Goal: Download file/media

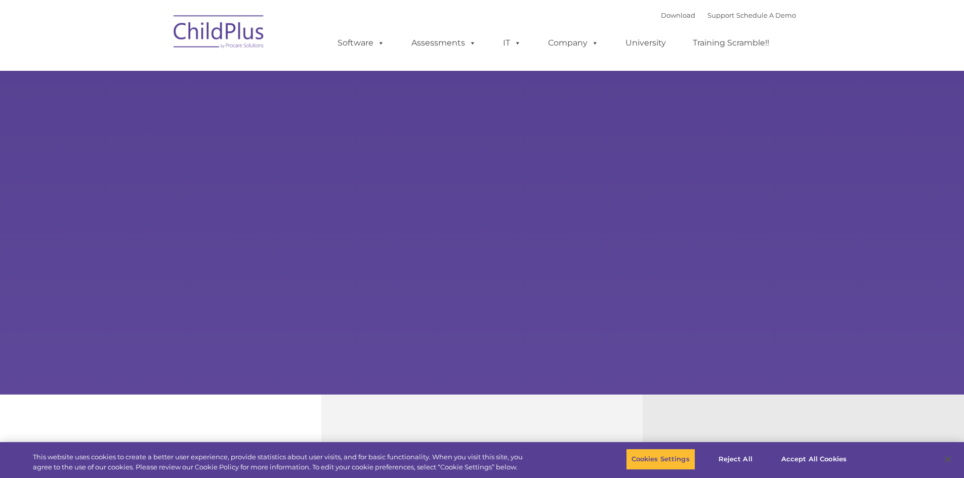
select select "MEDIUM"
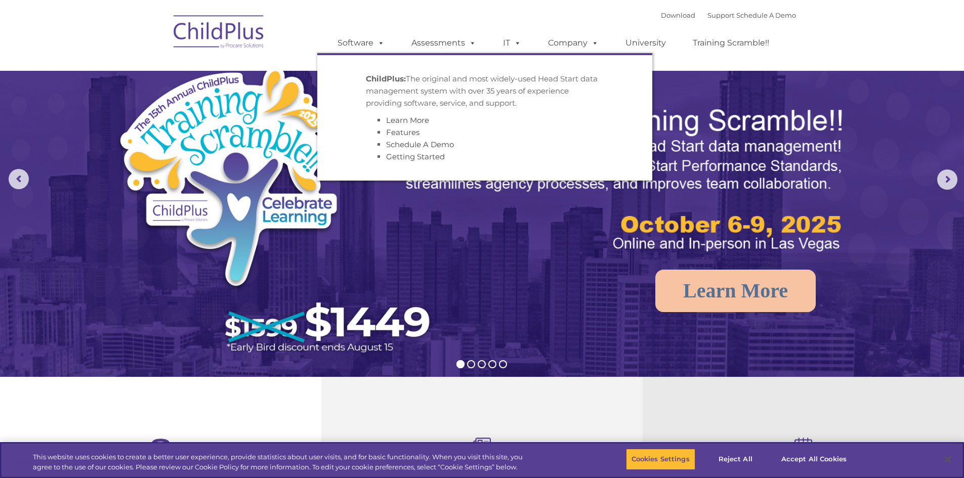
scroll to position [25, 0]
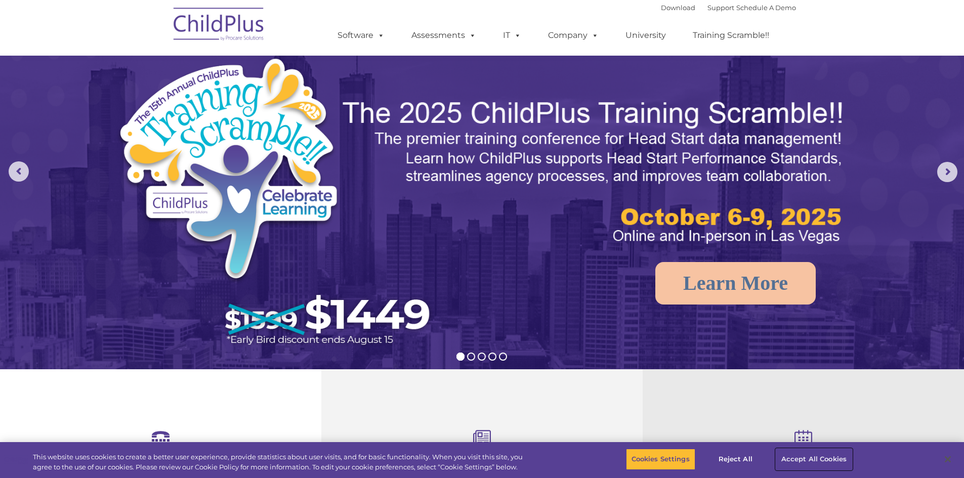
click at [785, 460] on button "Accept All Cookies" at bounding box center [814, 459] width 76 height 21
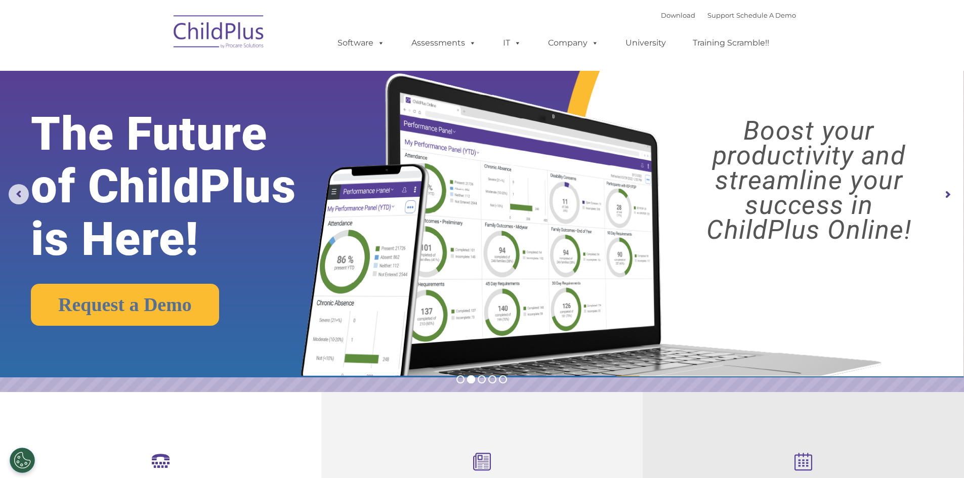
scroll to position [0, 0]
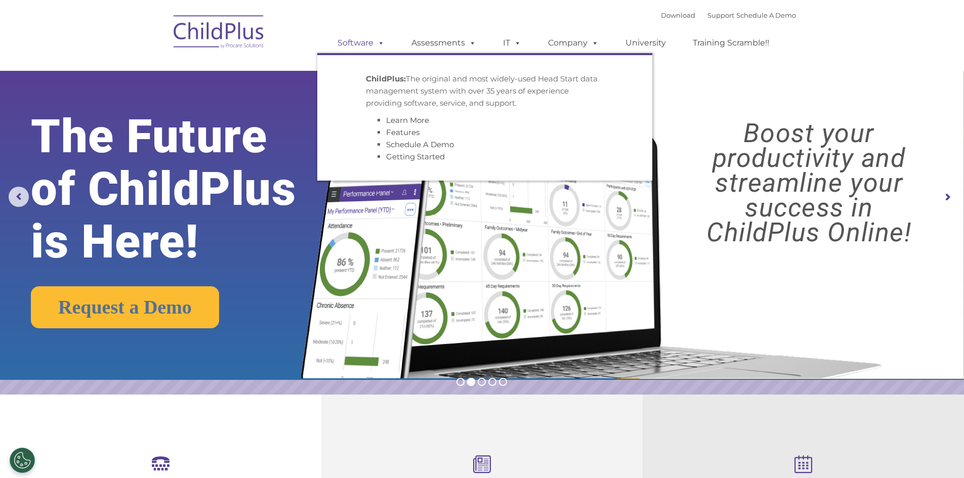
click at [356, 40] on link "Software" at bounding box center [360, 43] width 67 height 20
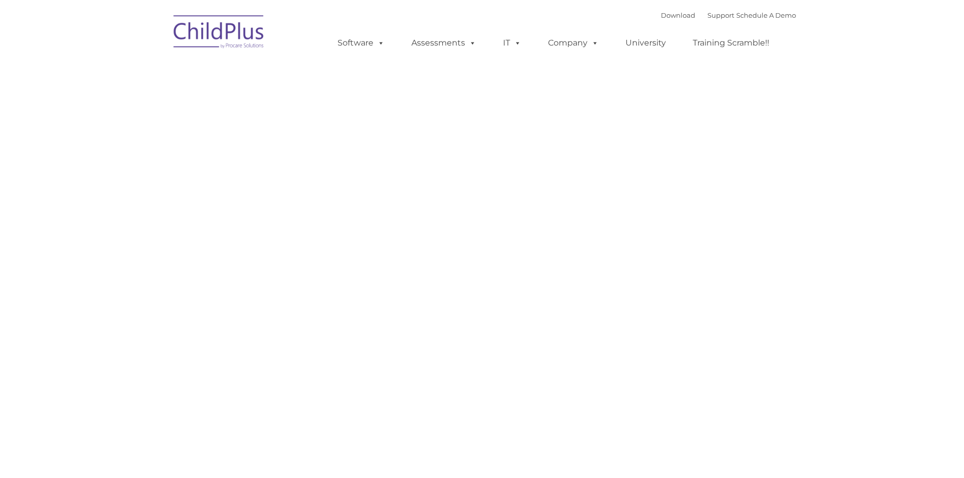
click at [356, 40] on link "Software" at bounding box center [360, 43] width 67 height 20
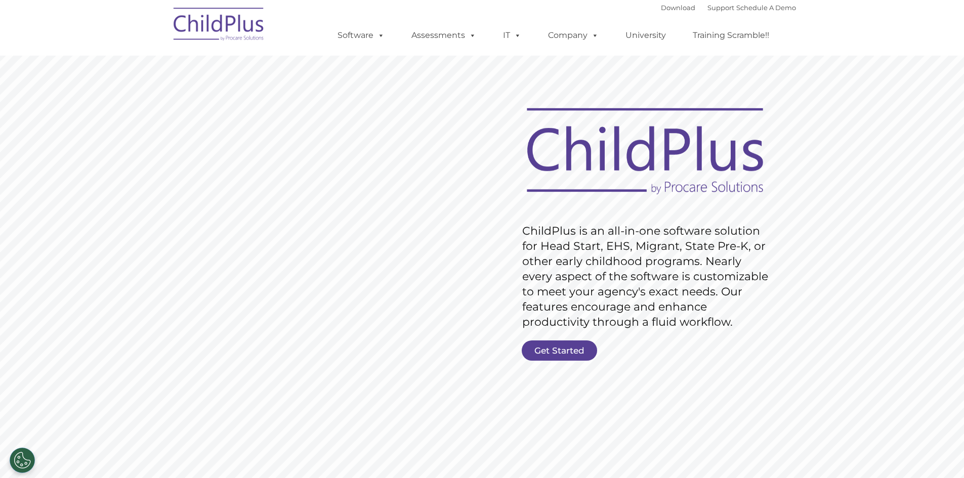
click at [255, 22] on img at bounding box center [219, 26] width 101 height 51
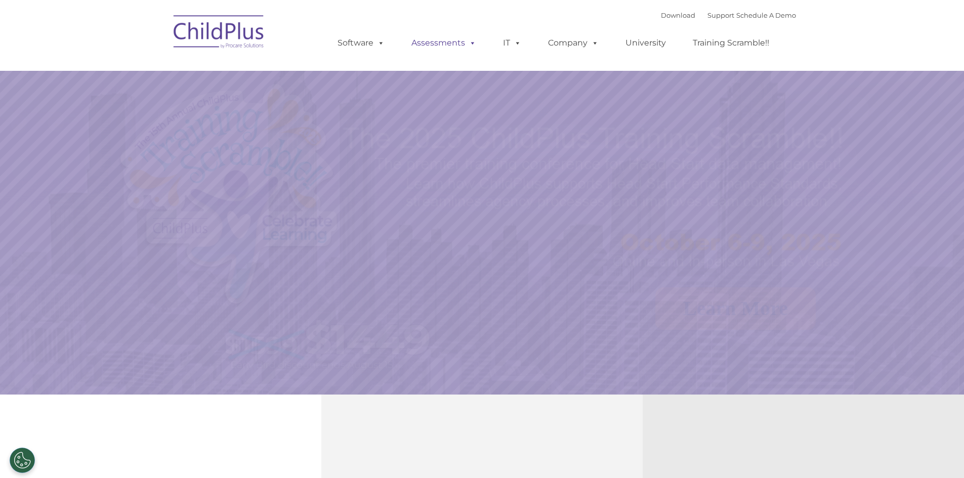
select select "MEDIUM"
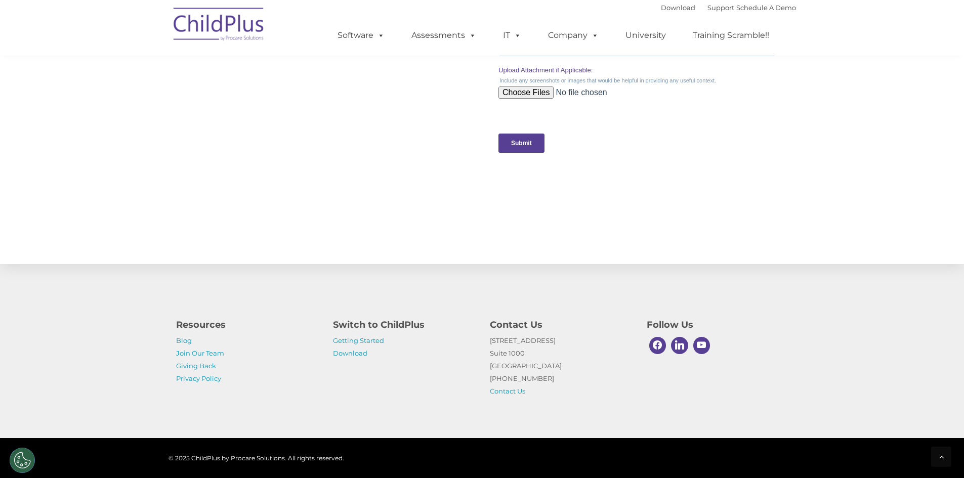
scroll to position [991, 0]
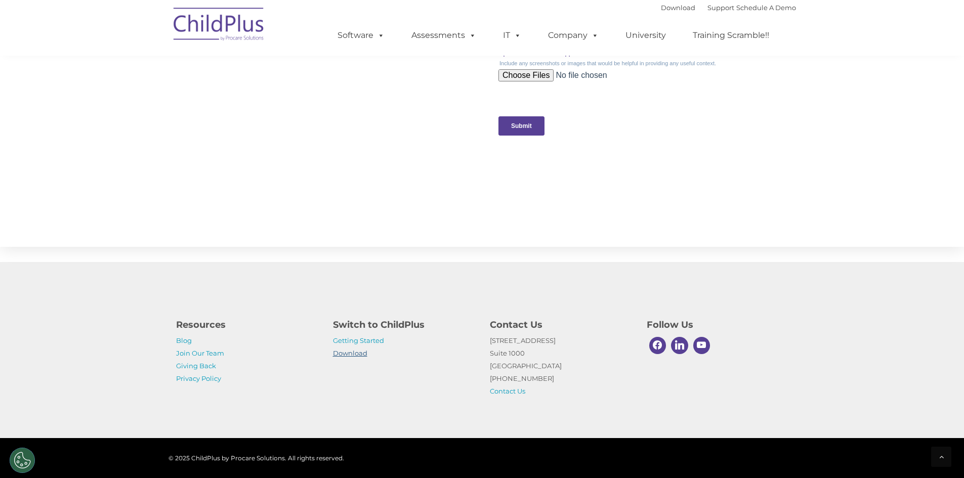
click at [359, 350] on link "Download" at bounding box center [350, 353] width 34 height 8
